Goal: Information Seeking & Learning: Learn about a topic

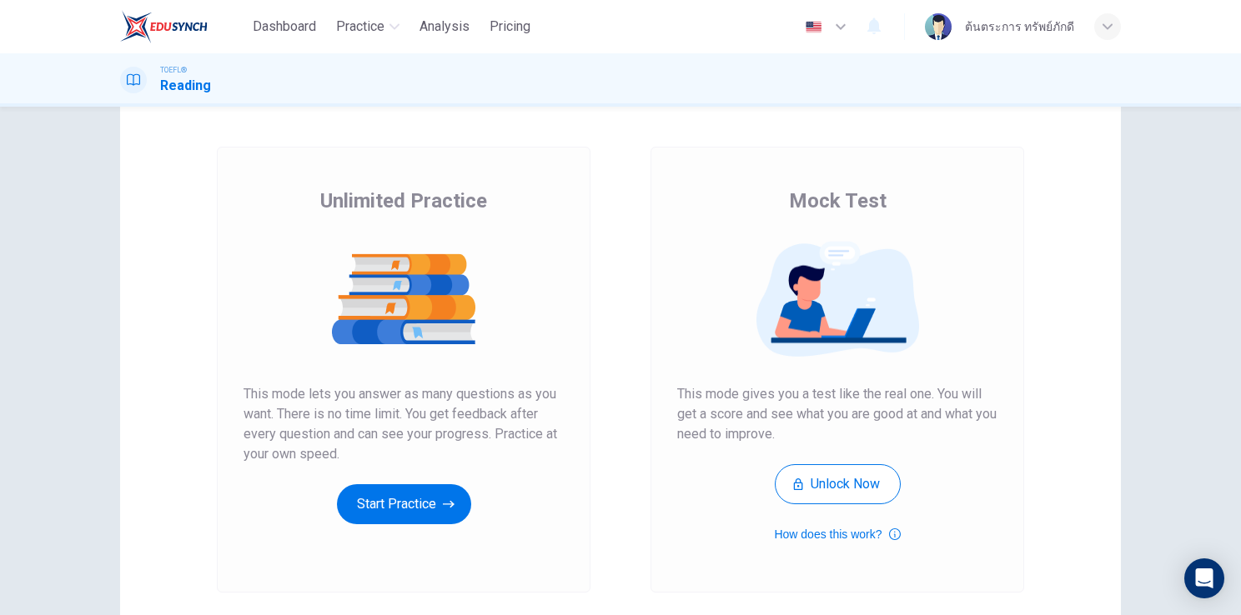
scroll to position [60, 0]
click at [868, 490] on button "Unlock Now" at bounding box center [838, 485] width 126 height 40
